Goal: Navigation & Orientation: Find specific page/section

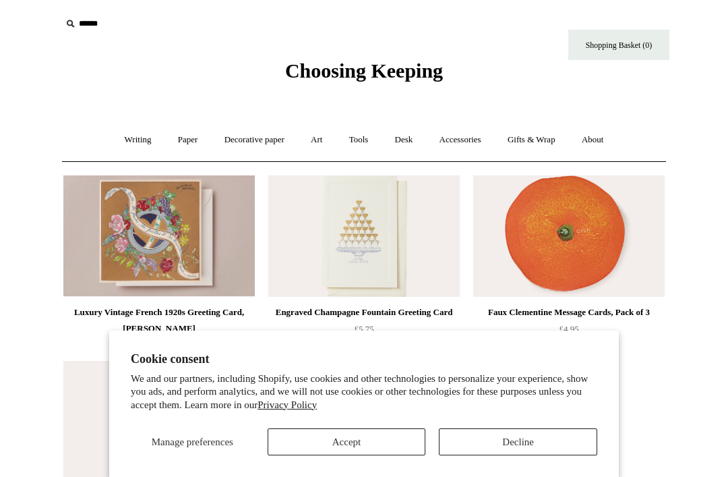
click at [381, 441] on button "Accept" at bounding box center [347, 441] width 158 height 27
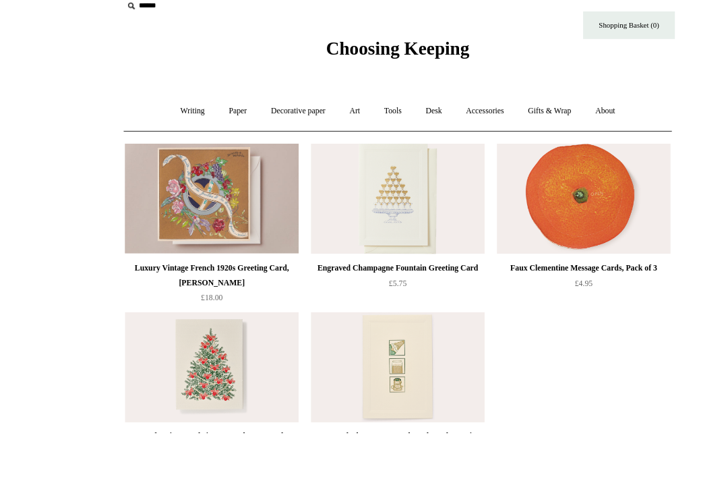
scroll to position [28, 0]
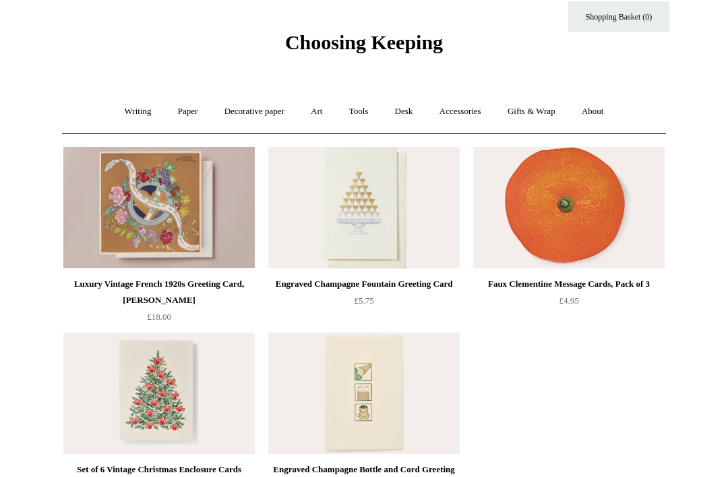
click at [596, 205] on img at bounding box center [568, 207] width 191 height 121
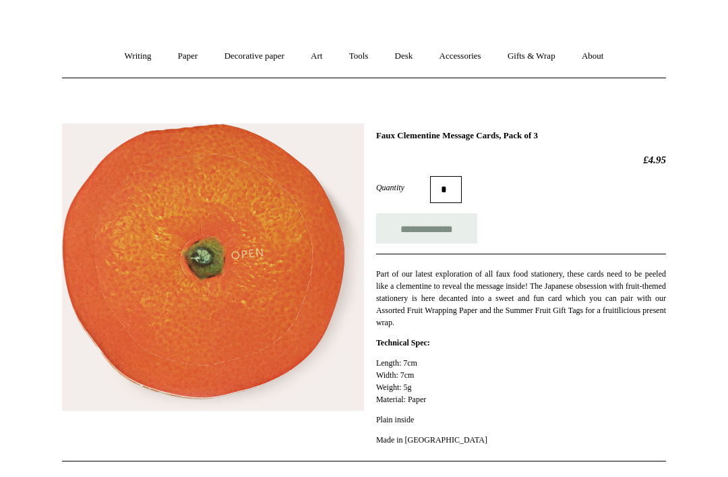
scroll to position [84, 0]
click at [463, 53] on link "Accessories +" at bounding box center [460, 56] width 66 height 36
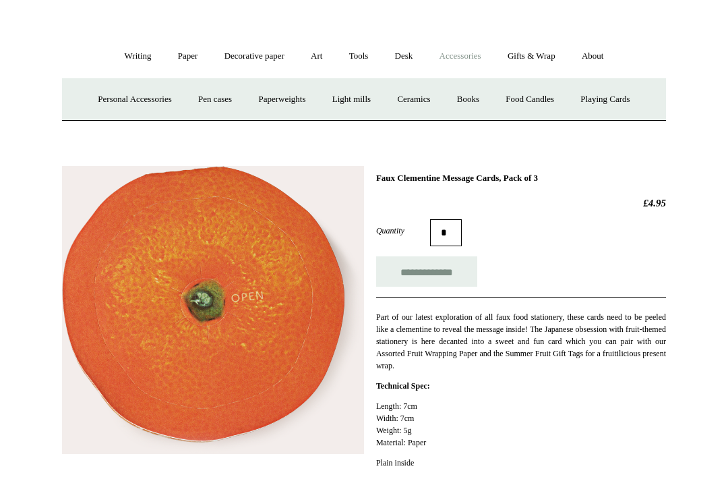
click at [189, 55] on link "Paper +" at bounding box center [188, 56] width 45 height 36
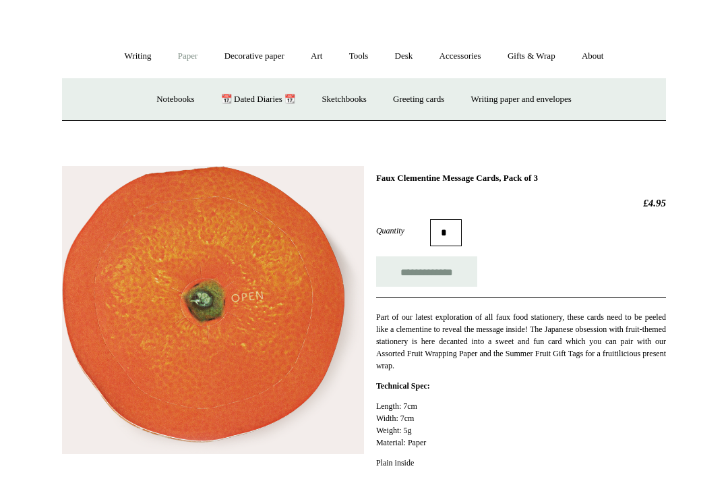
click at [547, 50] on link "Gifts & Wrap +" at bounding box center [532, 56] width 72 height 36
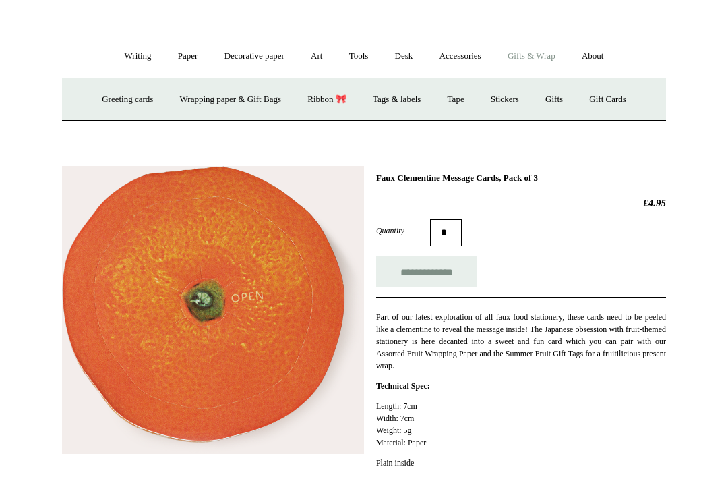
click at [137, 97] on link "Greeting cards +" at bounding box center [128, 100] width 76 height 36
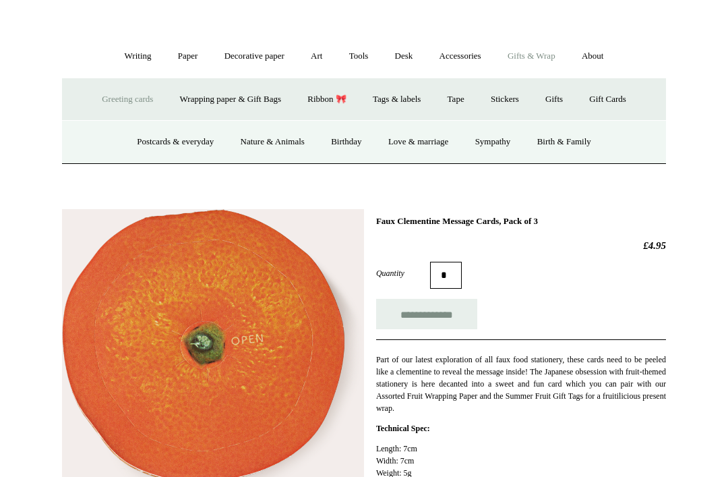
click at [177, 152] on link "Postcards & everyday" at bounding box center [175, 142] width 101 height 36
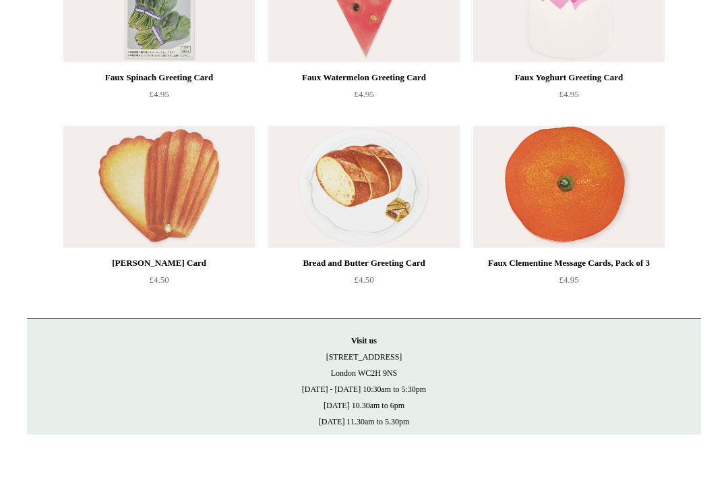
scroll to position [1719, 0]
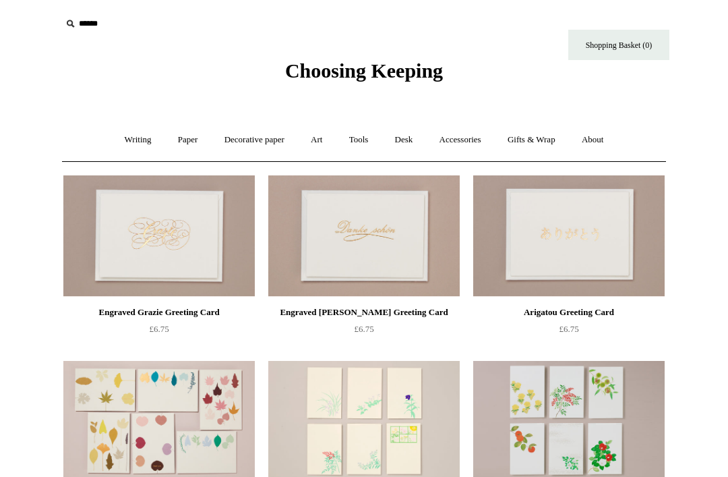
click at [550, 142] on link "Gifts & Wrap +" at bounding box center [532, 140] width 72 height 36
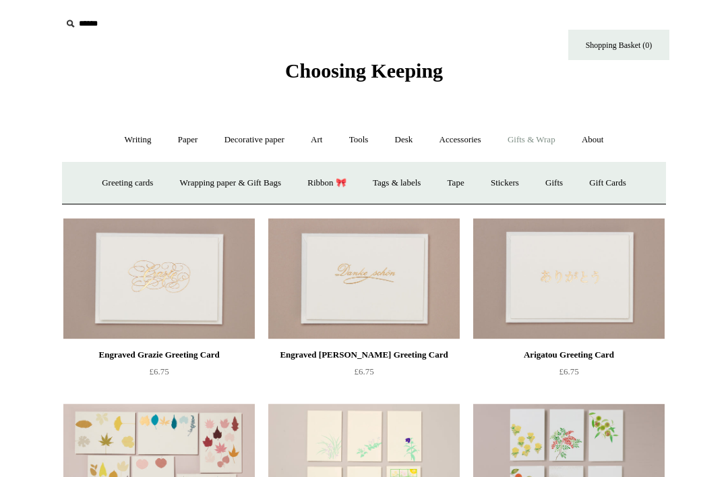
click at [136, 177] on link "Greeting cards +" at bounding box center [128, 183] width 76 height 36
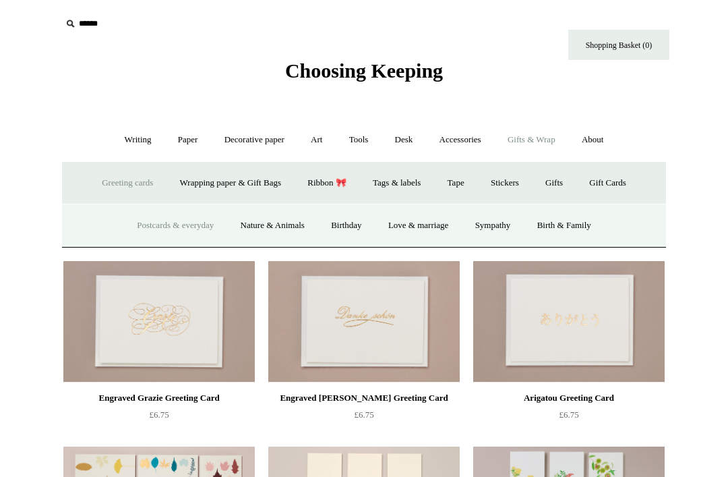
click at [291, 228] on link "Nature & Animals" at bounding box center [273, 226] width 88 height 36
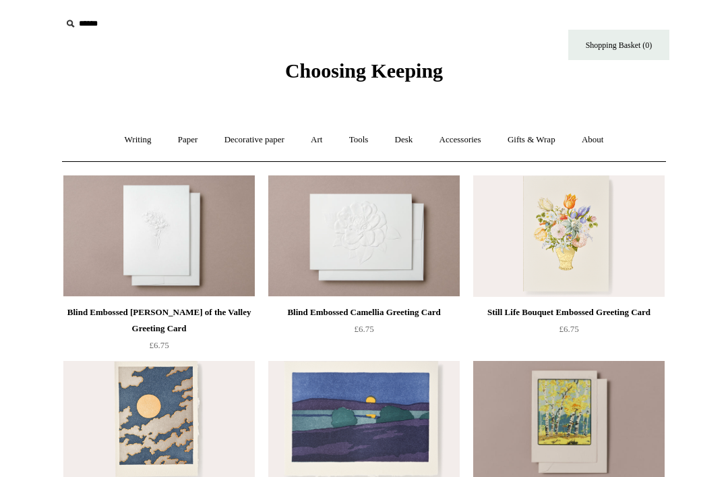
click at [520, 146] on link "Gifts & Wrap +" at bounding box center [532, 140] width 72 height 36
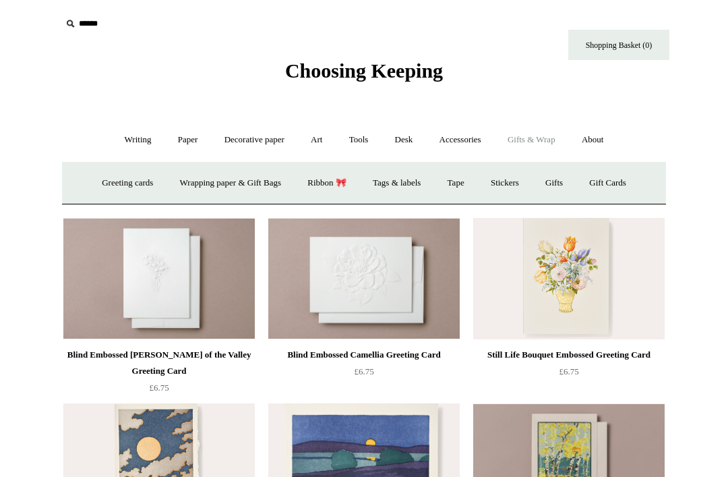
click at [140, 185] on link "Greeting cards +" at bounding box center [128, 183] width 76 height 36
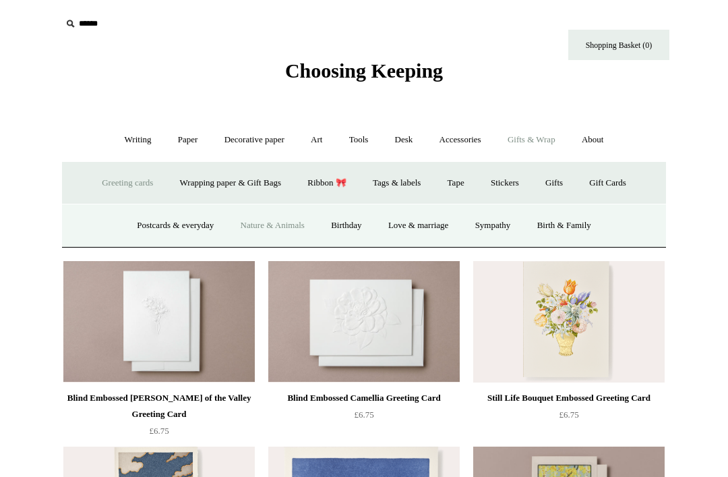
click at [355, 226] on link "Birthday" at bounding box center [346, 226] width 55 height 36
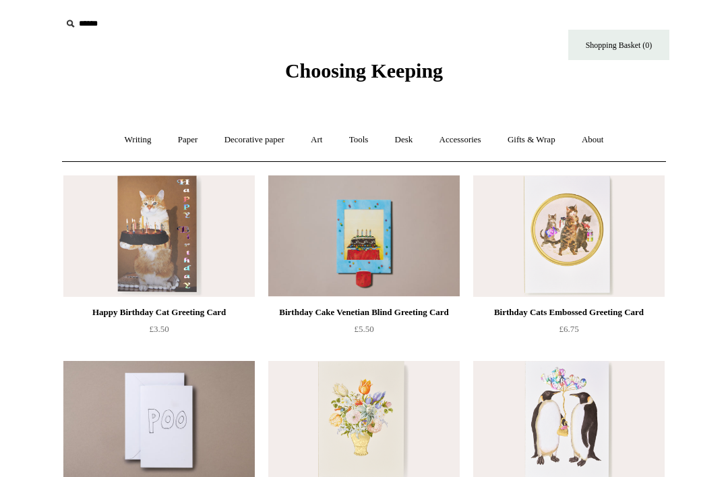
click at [522, 140] on link "Gifts & Wrap +" at bounding box center [532, 140] width 72 height 36
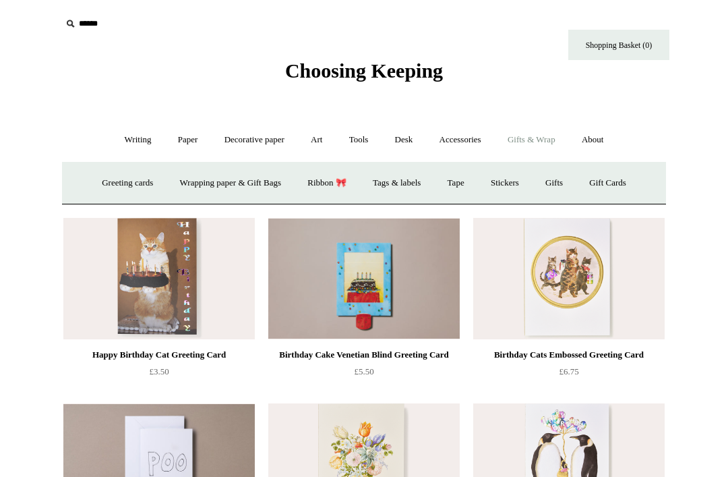
click at [133, 180] on link "Greeting cards +" at bounding box center [128, 183] width 76 height 36
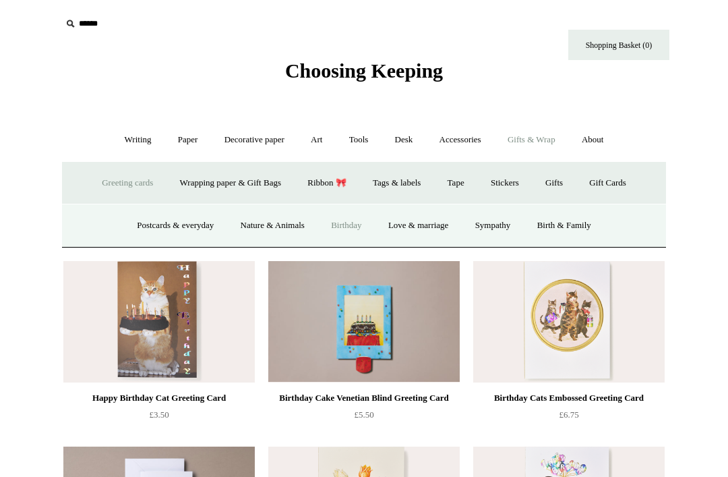
click at [444, 227] on link "Love & marriage" at bounding box center [418, 226] width 85 height 36
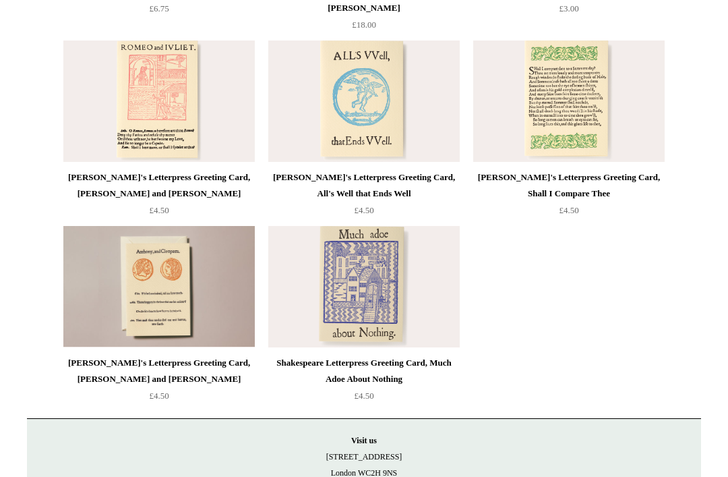
scroll to position [1269, 0]
